Goal: Task Accomplishment & Management: Manage account settings

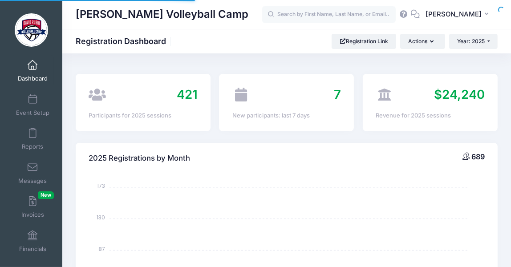
select select
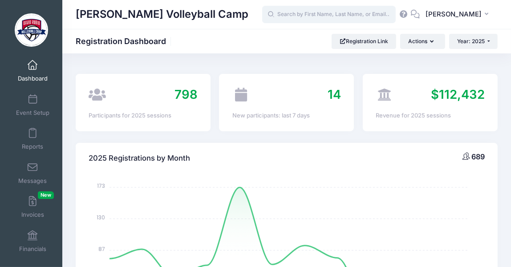
click at [310, 14] on input "text" at bounding box center [328, 15] width 133 height 18
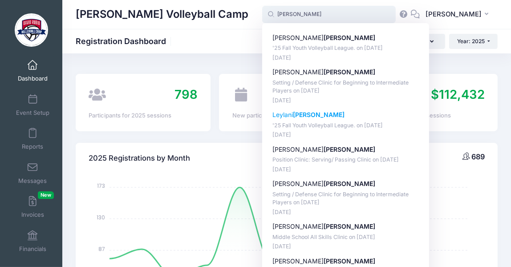
click at [311, 117] on strong "[PERSON_NAME]" at bounding box center [319, 115] width 52 height 8
type input "Leylani Chavez ('25 Fall Youth Volleyball League., Sep-02, 2025)"
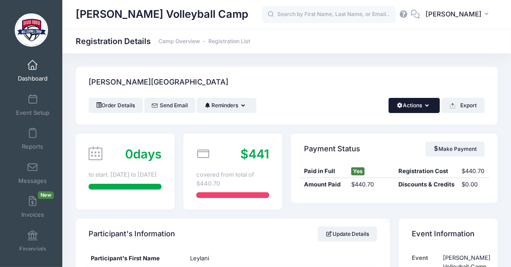
click at [435, 102] on button "Actions" at bounding box center [413, 105] width 51 height 15
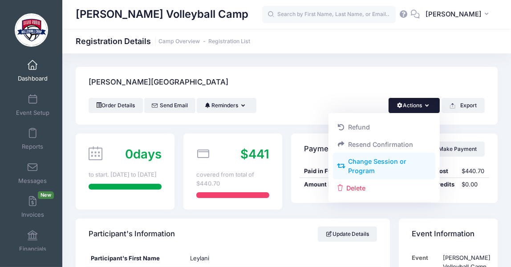
click at [399, 163] on link "Change Session or Program" at bounding box center [384, 166] width 103 height 27
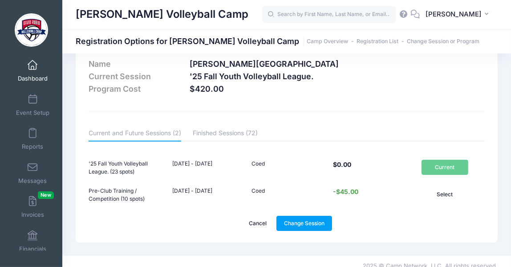
scroll to position [22, 0]
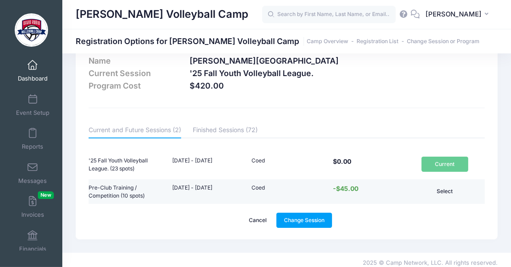
click at [444, 192] on button "Select" at bounding box center [444, 191] width 47 height 15
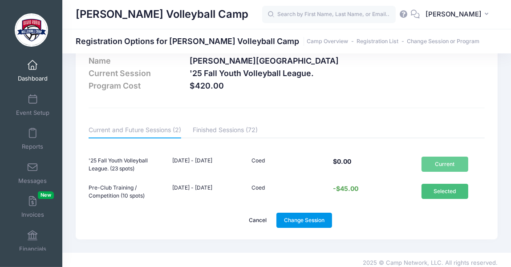
click at [290, 221] on link "Change Session" at bounding box center [304, 220] width 56 height 15
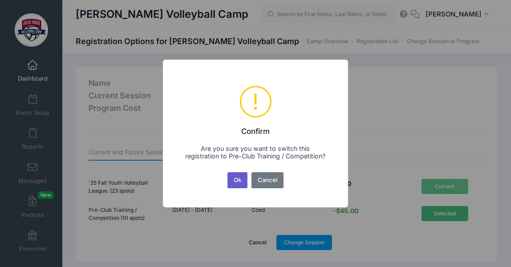
click at [234, 184] on button "Ok" at bounding box center [237, 180] width 20 height 16
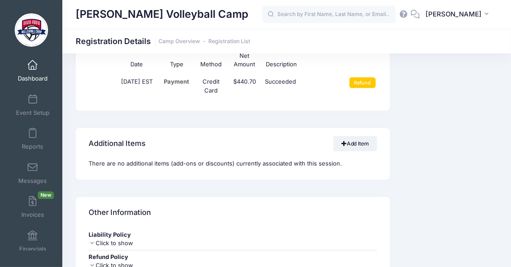
scroll to position [655, 0]
click at [360, 83] on input "Refund" at bounding box center [362, 82] width 26 height 11
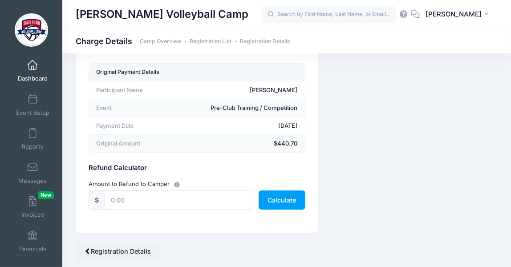
scroll to position [36, 0]
click at [130, 202] on input "text" at bounding box center [179, 199] width 149 height 19
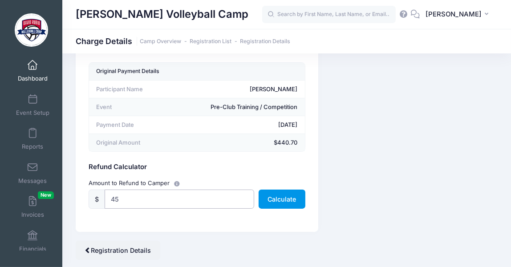
type input "45"
click at [274, 200] on button "Calculate" at bounding box center [282, 199] width 47 height 19
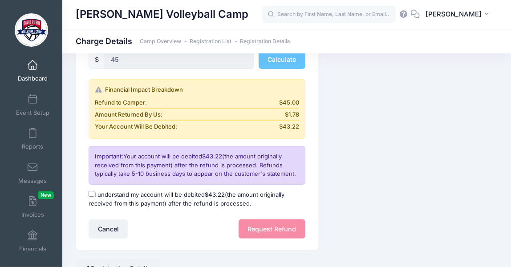
scroll to position [178, 0]
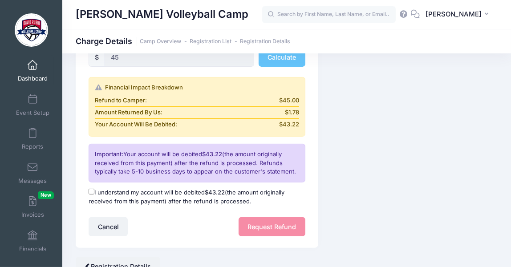
click at [92, 194] on label "I understand my account will be debited $43.22 (the amount originally received …" at bounding box center [197, 196] width 216 height 17
click at [92, 194] on input "I understand my account will be debited $43.22 (the amount originally received …" at bounding box center [92, 192] width 6 height 6
checkbox input "true"
click at [271, 227] on button "Request Refund" at bounding box center [271, 226] width 67 height 19
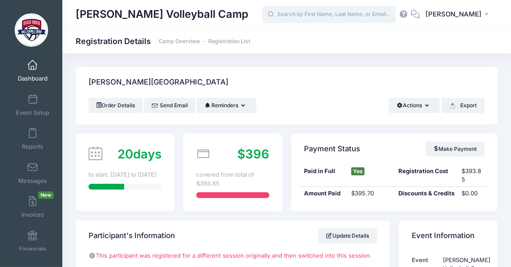
click at [327, 15] on input "text" at bounding box center [328, 15] width 133 height 18
click at [327, 16] on input "text" at bounding box center [328, 15] width 133 height 18
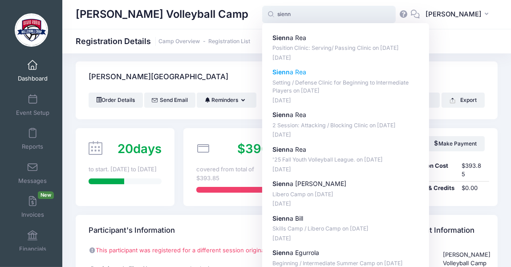
scroll to position [8, 0]
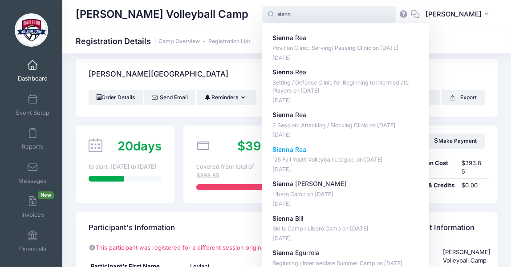
click at [302, 149] on p "Sienn a Rea" at bounding box center [345, 149] width 147 height 9
type input "Sienna Rea ('25 Fall Youth Volleyball League., Sep-02, 2025)"
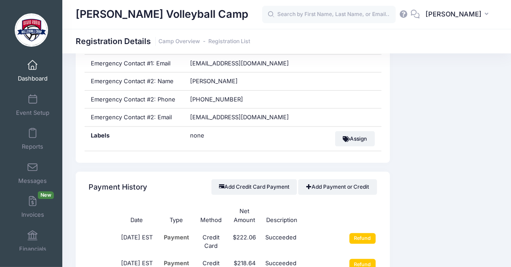
scroll to position [515, 0]
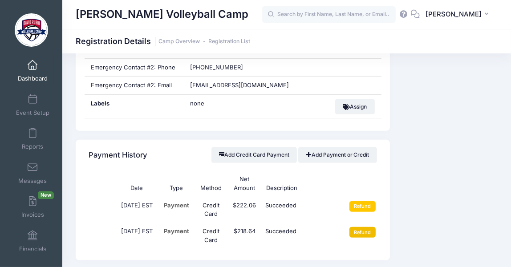
click at [360, 234] on input "Refund" at bounding box center [362, 232] width 26 height 11
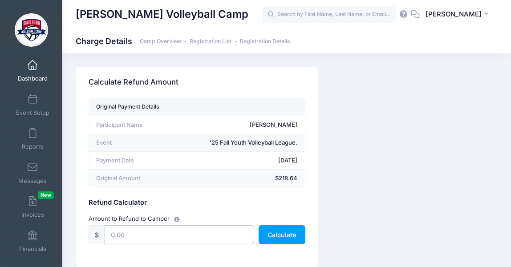
click at [173, 238] on input "text" at bounding box center [179, 234] width 149 height 19
type input "218.64"
click at [277, 230] on button "Calculate" at bounding box center [282, 234] width 47 height 19
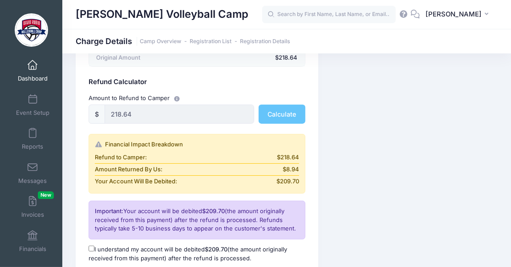
scroll to position [219, 0]
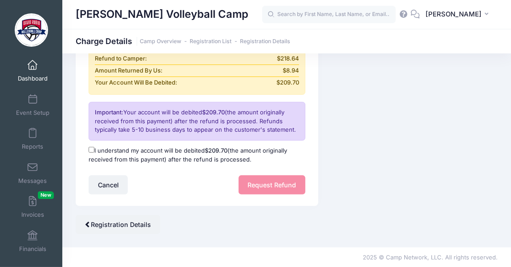
click at [92, 144] on div "I understand my account will be debited $209.70 (the amount originally received…" at bounding box center [197, 155] width 225 height 26
click at [92, 151] on input "I understand my account will be debited $209.70 (the amount originally received…" at bounding box center [92, 150] width 6 height 6
checkbox input "true"
click at [264, 186] on button "Request Refund" at bounding box center [271, 184] width 67 height 19
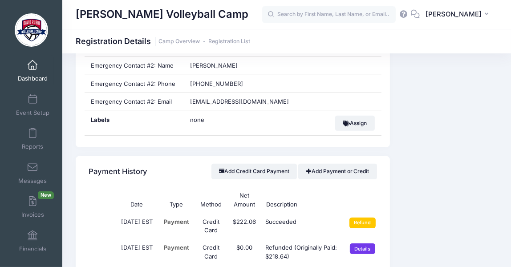
scroll to position [507, 0]
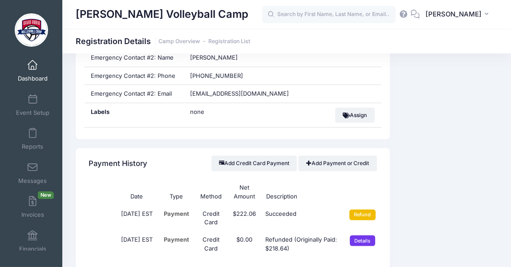
click at [361, 216] on input "Refund" at bounding box center [362, 215] width 26 height 11
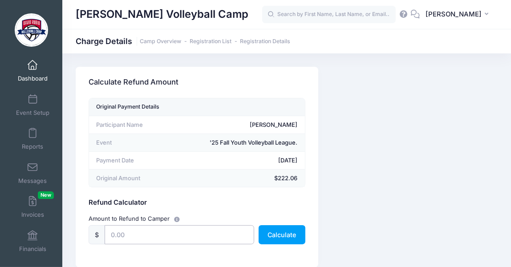
click at [157, 235] on input "text" at bounding box center [179, 234] width 149 height 19
type input "222.06"
click at [287, 241] on button "Calculate" at bounding box center [282, 234] width 47 height 19
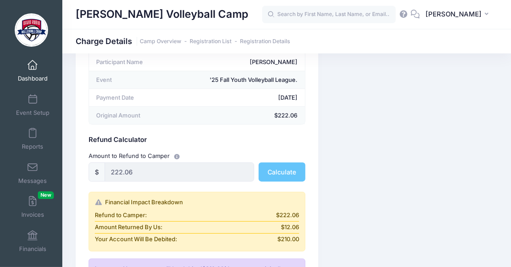
scroll to position [116, 0]
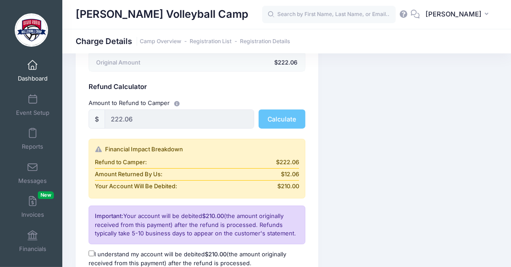
click at [90, 252] on input "I understand my account will be debited $210.00 (the amount originally received…" at bounding box center [92, 253] width 6 height 6
checkbox input "true"
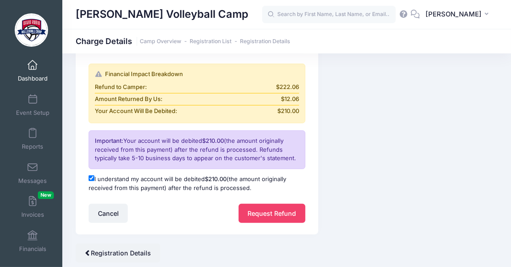
scroll to position [195, 0]
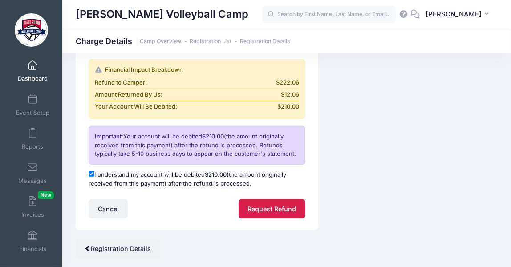
click at [267, 205] on button "Request Refund" at bounding box center [271, 208] width 67 height 19
